Goal: Task Accomplishment & Management: Use online tool/utility

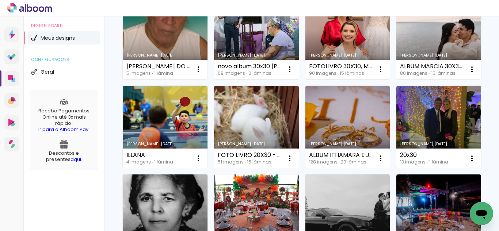
scroll to position [109, 0]
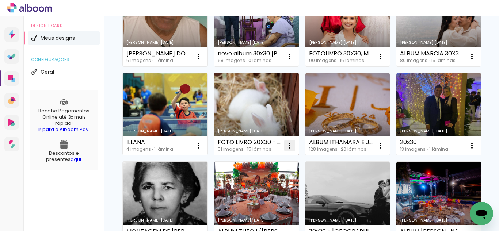
click at [294, 147] on iron-icon at bounding box center [289, 145] width 9 height 9
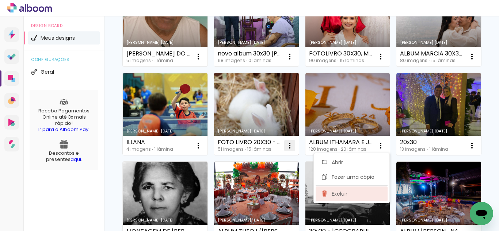
click at [349, 196] on paper-item "Excluir" at bounding box center [351, 194] width 72 height 15
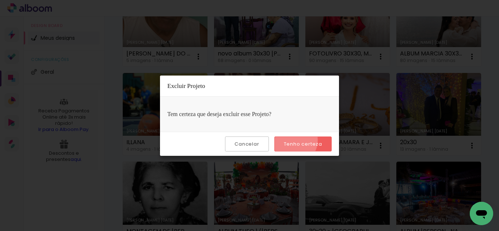
click at [293, 140] on paper-button "Tenho certeza" at bounding box center [302, 144] width 57 height 15
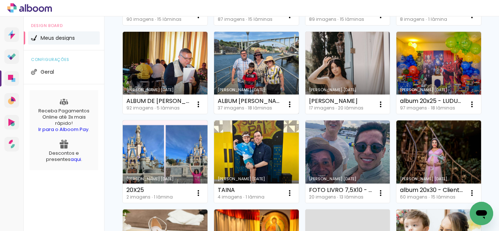
scroll to position [365, 0]
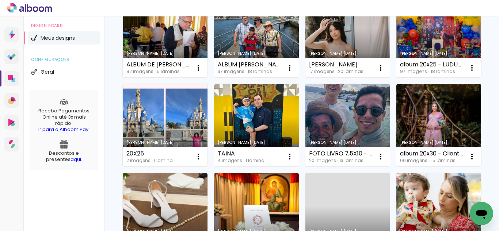
click at [352, 78] on link "Criado em [DATE]" at bounding box center [347, 36] width 85 height 82
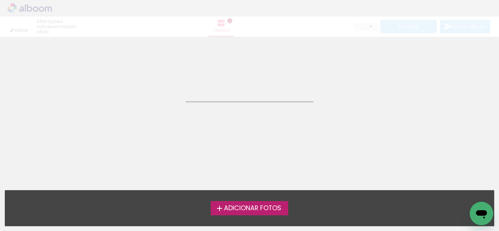
click at [352, 123] on neon-animated-pages "Confirmar Cancelar" at bounding box center [249, 134] width 499 height 194
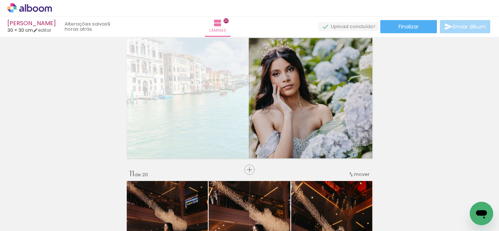
scroll to position [1314, 0]
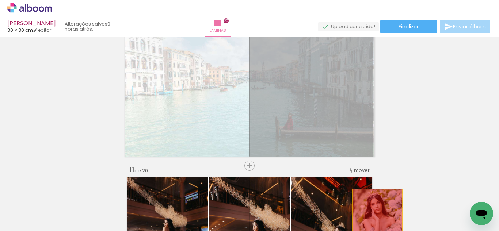
drag, startPoint x: 299, startPoint y: 105, endPoint x: 374, endPoint y: 214, distance: 132.5
click at [374, 214] on quentale-workspace at bounding box center [249, 115] width 499 height 231
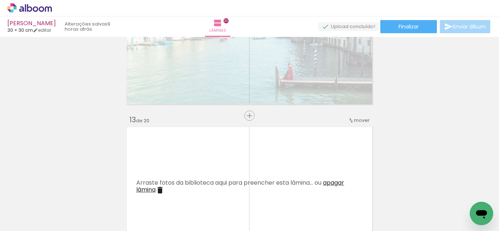
scroll to position [1642, 0]
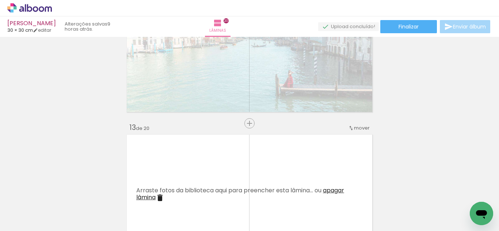
click at [38, 208] on iron-icon at bounding box center [37, 209] width 6 height 6
click at [0, 0] on slot "Não utilizadas" at bounding box center [0, 0] width 0 height 0
type input "Não utilizadas"
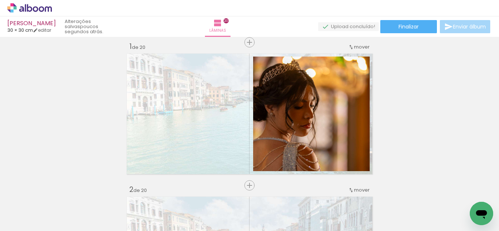
scroll to position [0, 0]
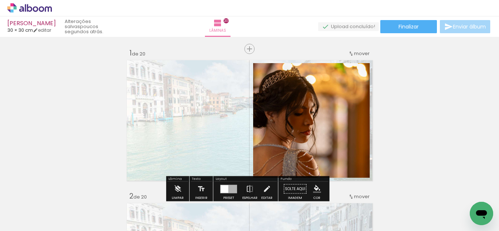
click at [21, 223] on span "Adicionar Fotos" at bounding box center [26, 227] width 22 height 8
click at [0, 0] on input "file" at bounding box center [0, 0] width 0 height 0
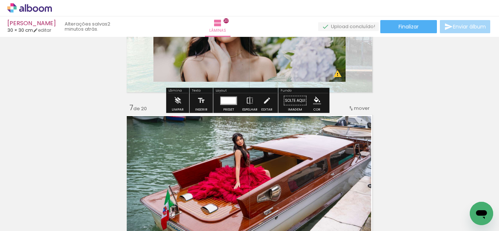
scroll to position [803, 0]
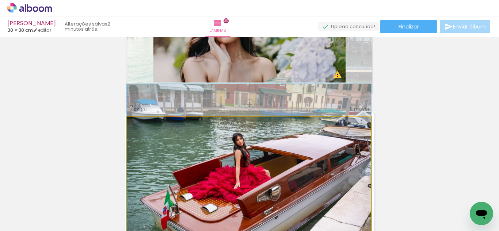
drag, startPoint x: 276, startPoint y: 151, endPoint x: 265, endPoint y: 151, distance: 11.3
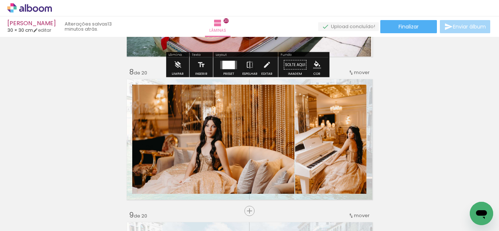
scroll to position [985, 0]
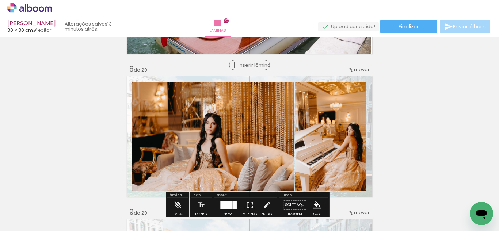
click at [243, 65] on span "Inserir lâmina" at bounding box center [252, 65] width 28 height 5
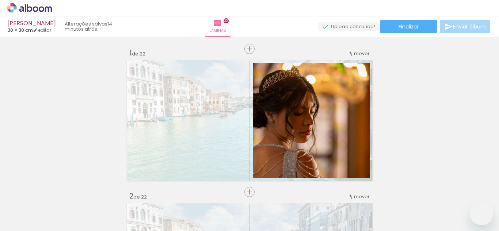
click at [0, 0] on div at bounding box center [0, 0] width 0 height 0
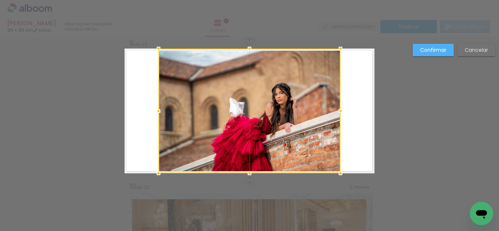
click at [304, 105] on div at bounding box center [249, 111] width 182 height 125
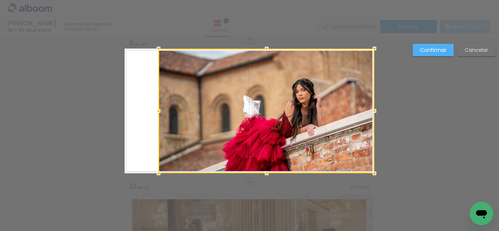
drag, startPoint x: 334, startPoint y: 113, endPoint x: 368, endPoint y: 112, distance: 33.6
click at [368, 112] on div at bounding box center [374, 111] width 15 height 15
click at [321, 110] on div at bounding box center [266, 111] width 216 height 125
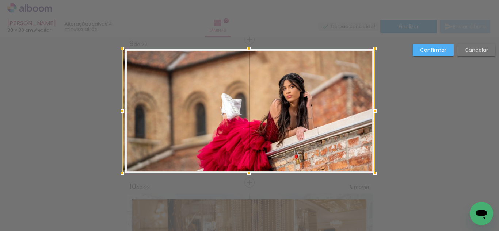
drag, startPoint x: 158, startPoint y: 108, endPoint x: 117, endPoint y: 112, distance: 41.4
click at [117, 112] on div at bounding box center [122, 111] width 15 height 15
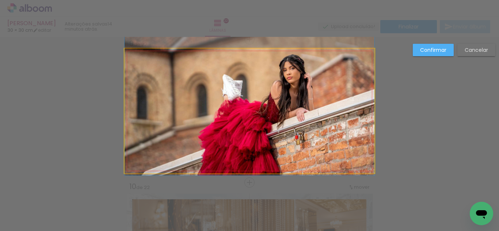
drag, startPoint x: 310, startPoint y: 111, endPoint x: 312, endPoint y: 92, distance: 18.7
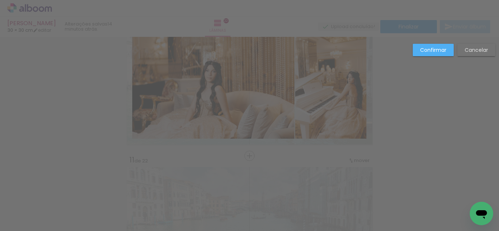
scroll to position [1337, 0]
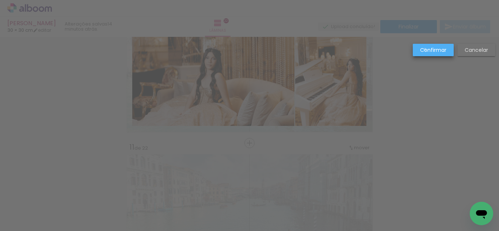
click at [0, 0] on slot "Confirmar" at bounding box center [0, 0] width 0 height 0
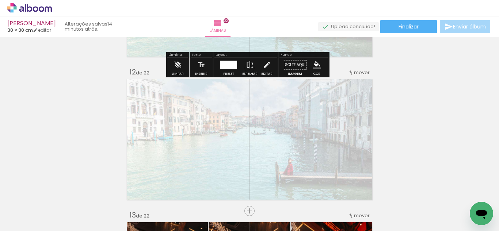
scroll to position [1556, 0]
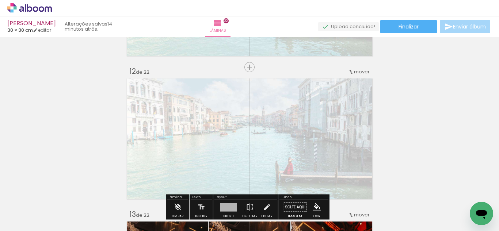
click at [40, 210] on iron-icon at bounding box center [37, 209] width 6 height 6
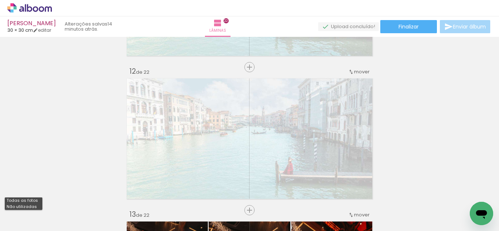
click at [38, 207] on paper-item "Não utilizadas" at bounding box center [24, 207] width 38 height 6
type input "Não utilizadas"
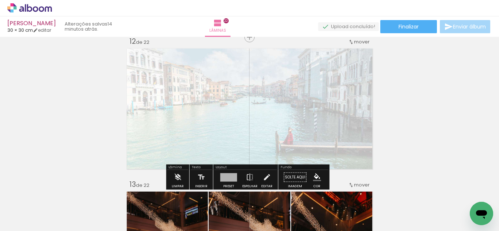
scroll to position [1592, 0]
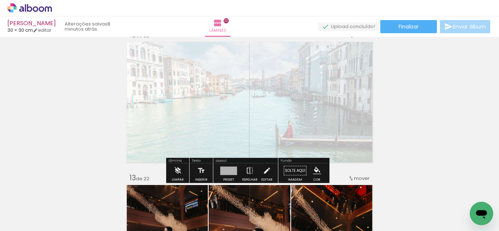
click at [313, 130] on quentale-layouter at bounding box center [249, 102] width 250 height 125
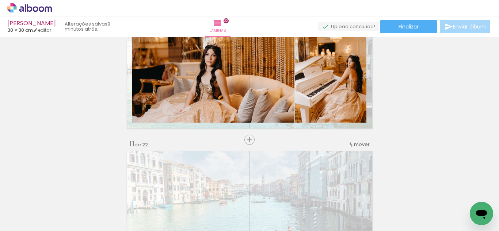
scroll to position [1337, 0]
